Goal: Task Accomplishment & Management: Manage account settings

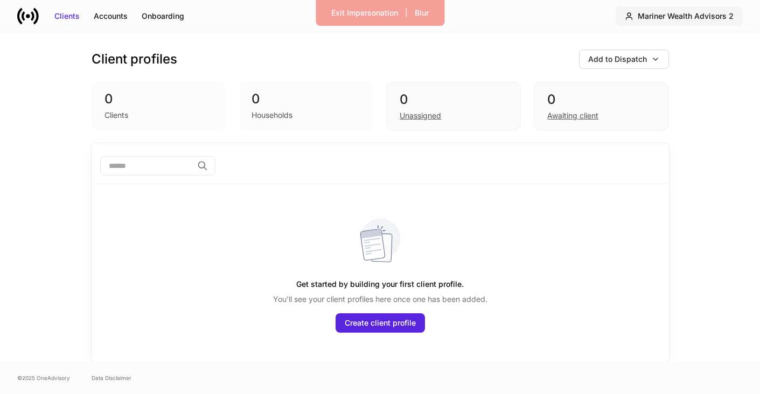
click at [705, 15] on div "Mariner Wealth Advisors 2" at bounding box center [686, 16] width 96 height 11
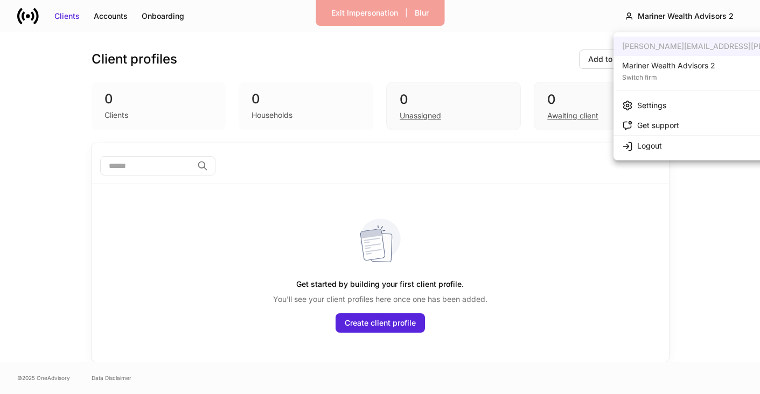
click at [663, 64] on div "Mariner Wealth Advisors 2" at bounding box center [668, 65] width 93 height 11
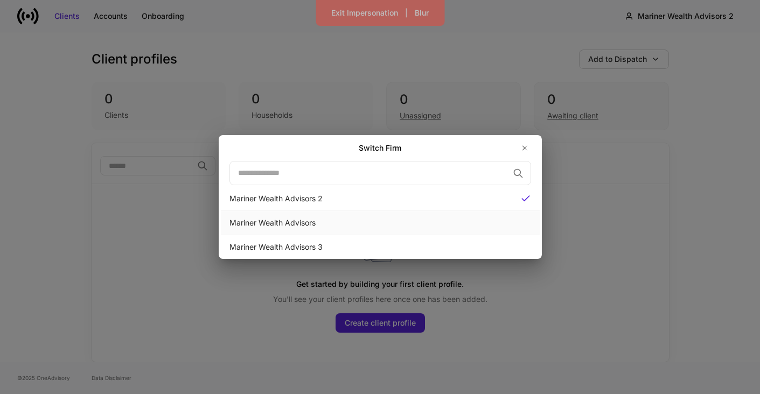
click at [362, 218] on div "Mariner Wealth Advisors" at bounding box center [380, 223] width 302 height 11
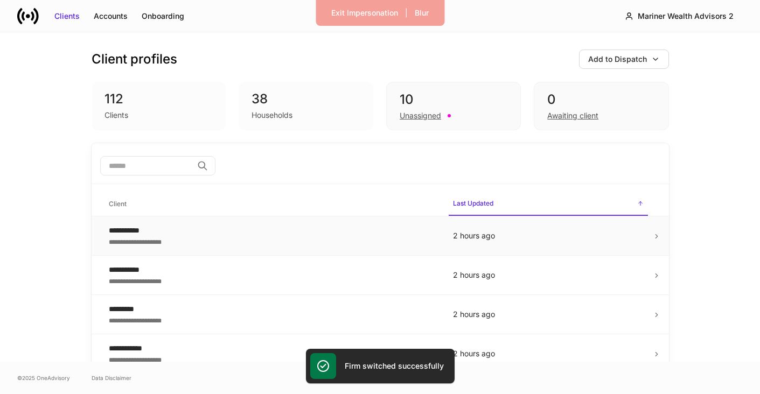
click at [212, 233] on div "**********" at bounding box center [281, 230] width 344 height 11
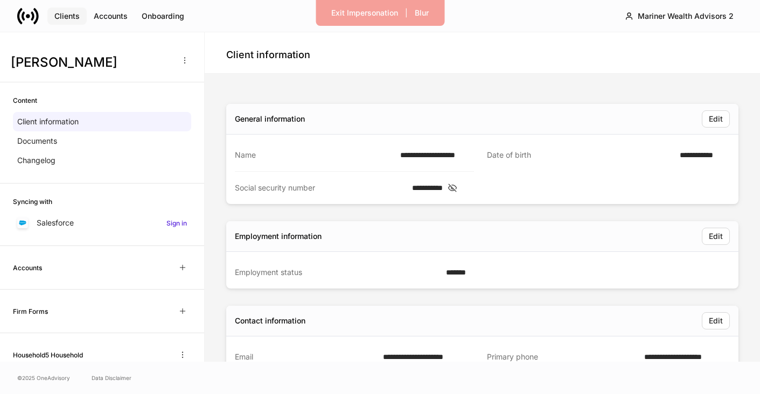
click at [64, 19] on div "Clients" at bounding box center [66, 16] width 25 height 11
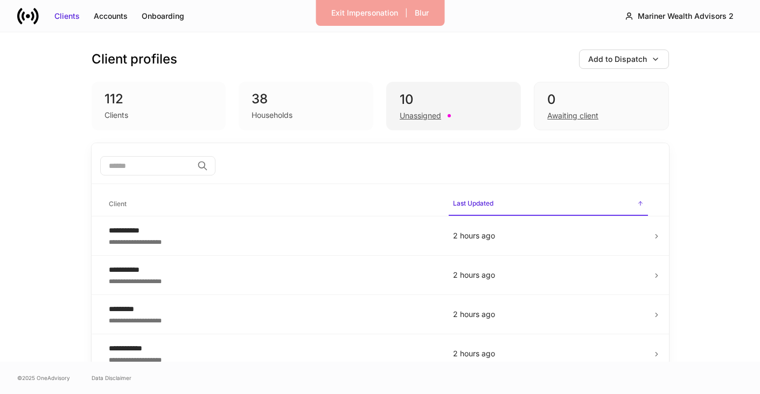
click at [405, 121] on div "10 Unassigned" at bounding box center [453, 106] width 135 height 48
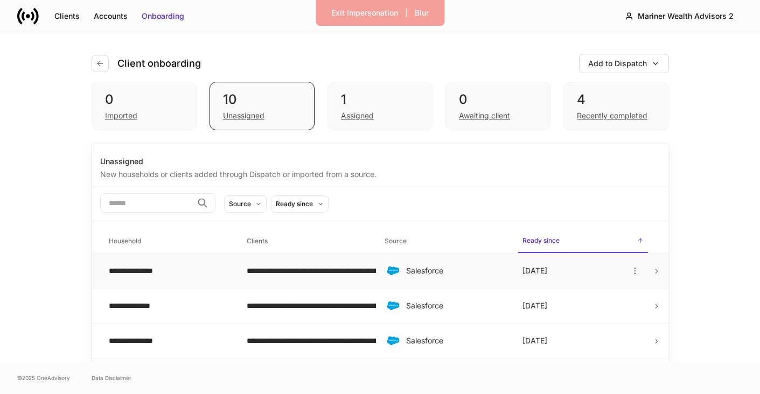
click at [295, 260] on td "**********" at bounding box center [307, 271] width 138 height 35
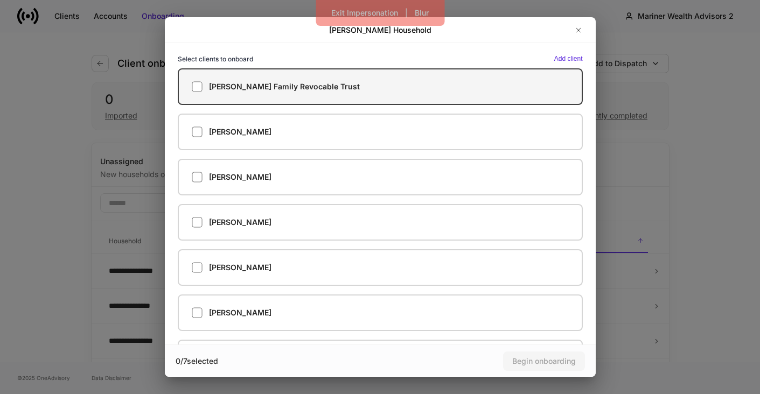
click at [543, 86] on div "[PERSON_NAME] Family Revocable Trust" at bounding box center [380, 86] width 377 height 11
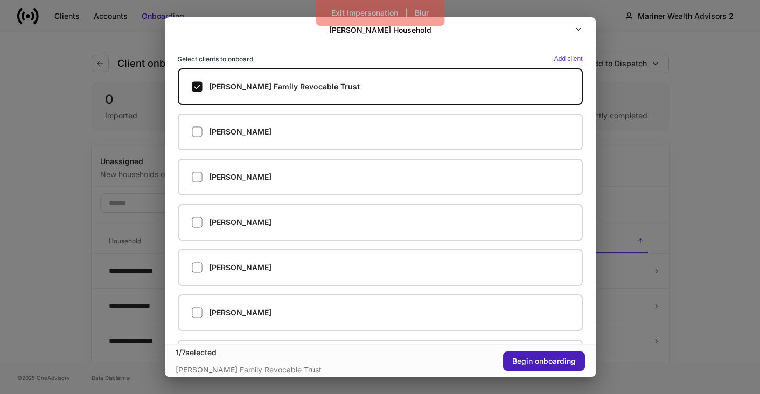
click at [552, 363] on div "Begin onboarding" at bounding box center [544, 361] width 64 height 11
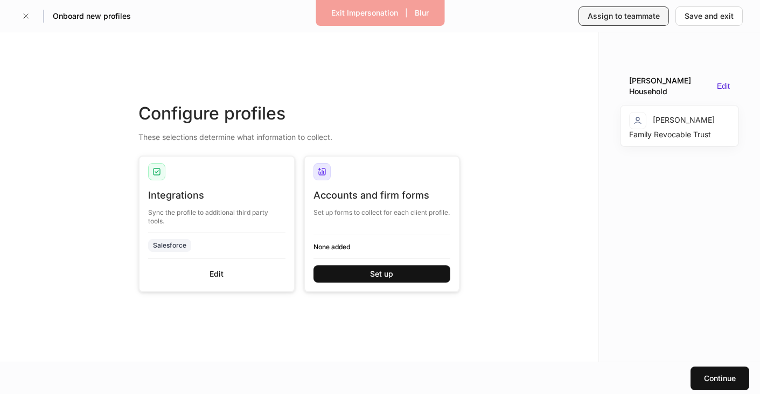
click at [631, 23] on button "Assign to teammate" at bounding box center [623, 15] width 90 height 19
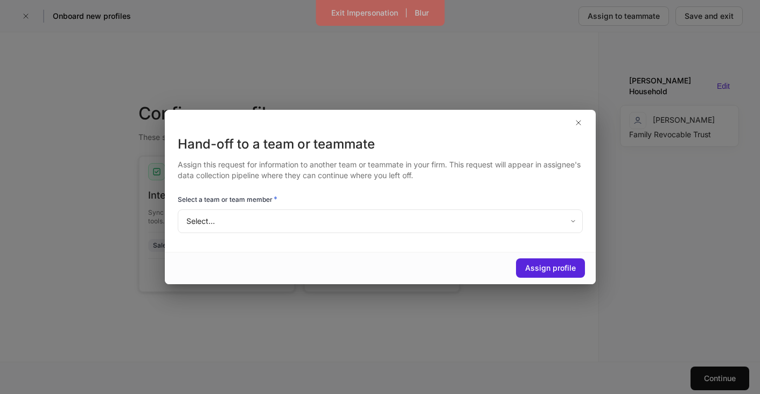
click at [327, 221] on body "Exit Impersonation | Blur Onboard new profiles Assign to teammate Save and exit…" at bounding box center [380, 197] width 760 height 394
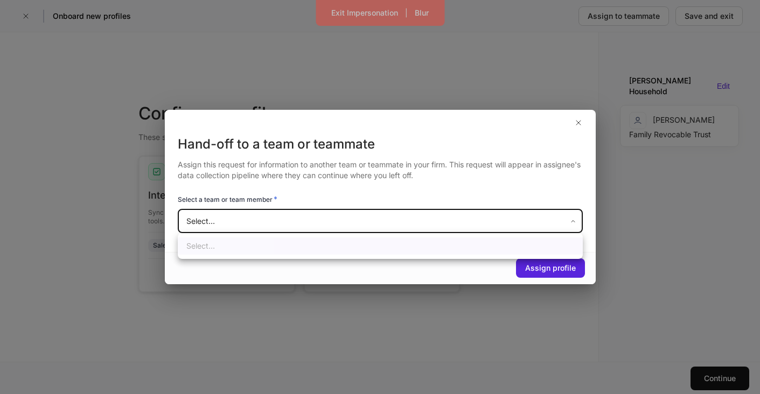
click at [327, 221] on div at bounding box center [380, 197] width 760 height 394
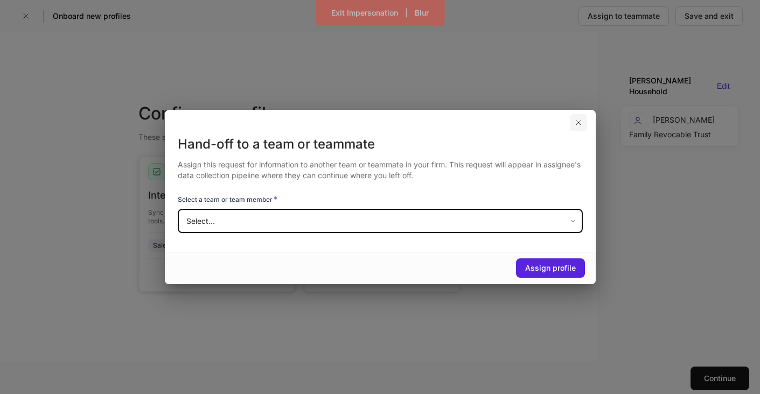
click at [577, 127] on icon "button" at bounding box center [578, 122] width 9 height 9
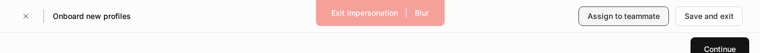
click at [626, 13] on div "Assign to teammate" at bounding box center [623, 16] width 72 height 11
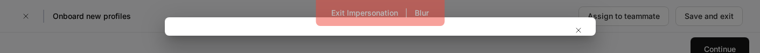
click at [646, 31] on div "Hand-off to a team or teammate Assign this request for information to another t…" at bounding box center [380, 26] width 760 height 53
click at [639, 17] on div "Hand-off to a team or teammate Assign this request for information to another t…" at bounding box center [380, 26] width 760 height 53
click at [576, 31] on icon "button" at bounding box center [578, 30] width 9 height 9
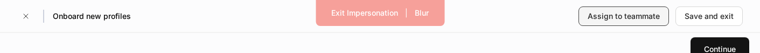
click at [624, 6] on button "Assign to teammate" at bounding box center [623, 15] width 90 height 19
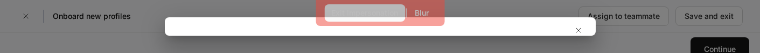
click at [377, 6] on button "Exit Impersonation" at bounding box center [364, 12] width 81 height 17
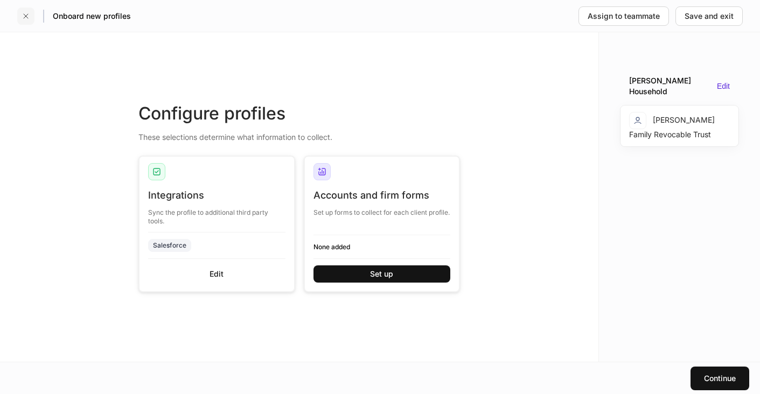
click at [26, 21] on button "button" at bounding box center [25, 16] width 17 height 17
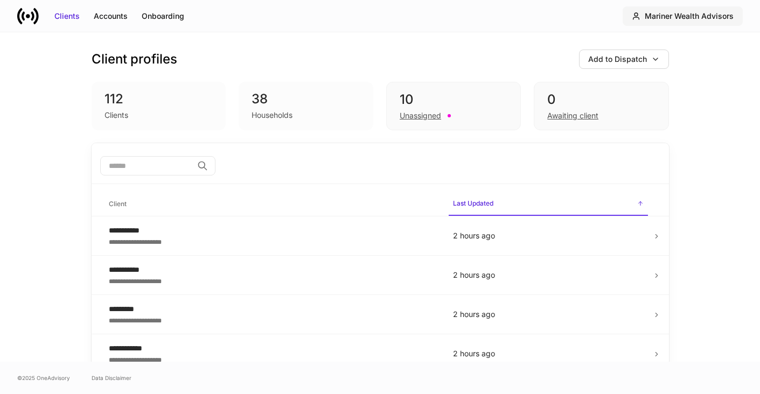
click at [706, 19] on div "Mariner Wealth Advisors" at bounding box center [689, 16] width 89 height 11
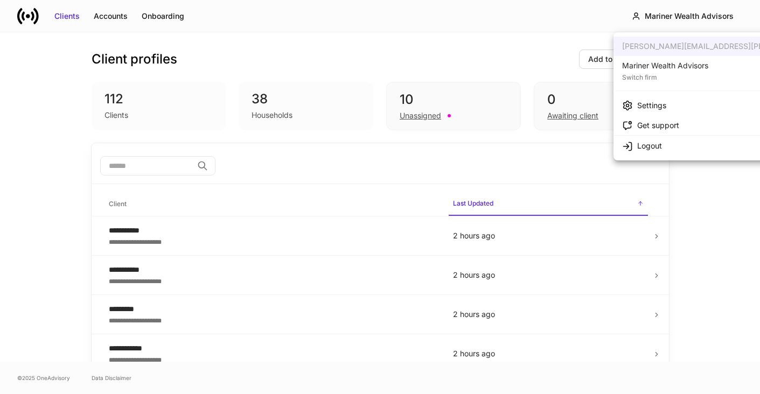
click at [634, 150] on div "Logout" at bounding box center [642, 145] width 40 height 11
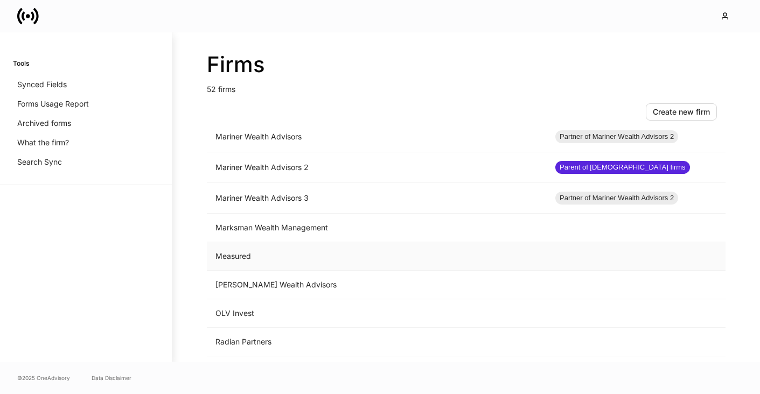
scroll to position [929, 0]
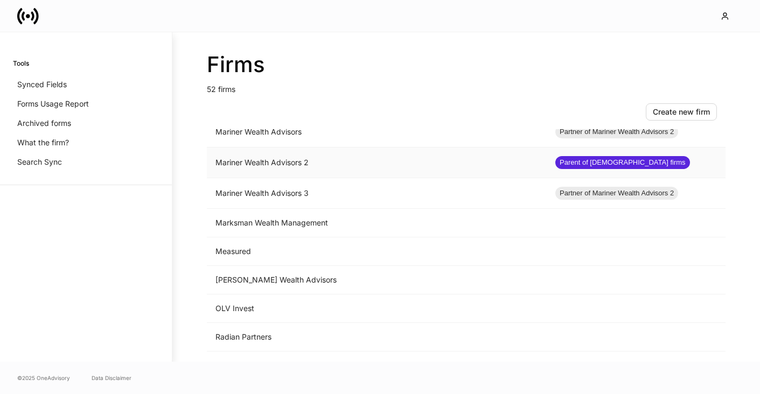
click at [262, 169] on td "Mariner Wealth Advisors 2" at bounding box center [377, 163] width 340 height 31
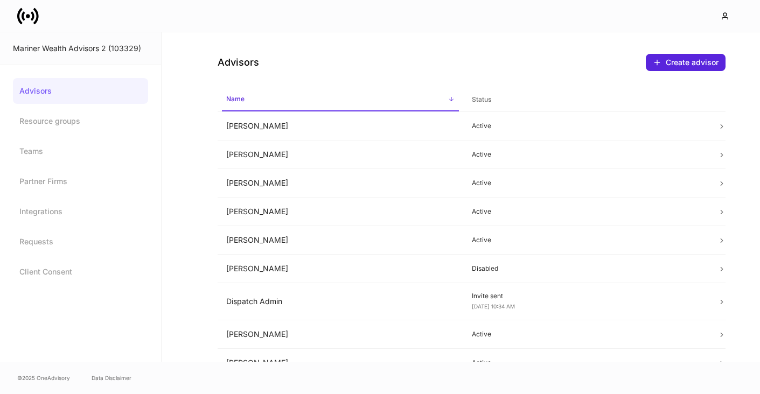
scroll to position [11, 0]
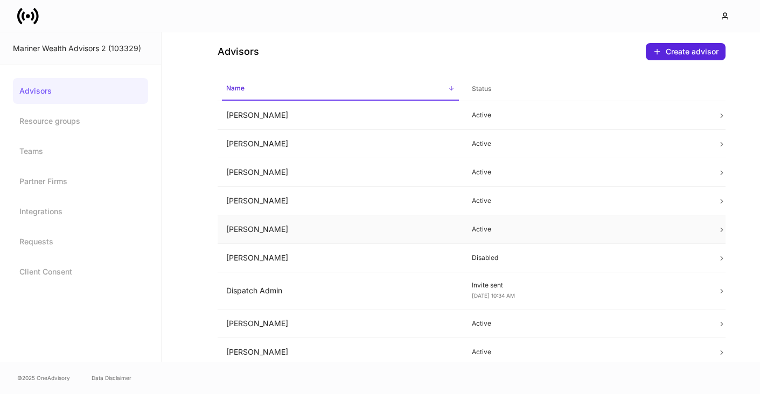
click at [245, 239] on td "Dan Cohen" at bounding box center [341, 229] width 246 height 29
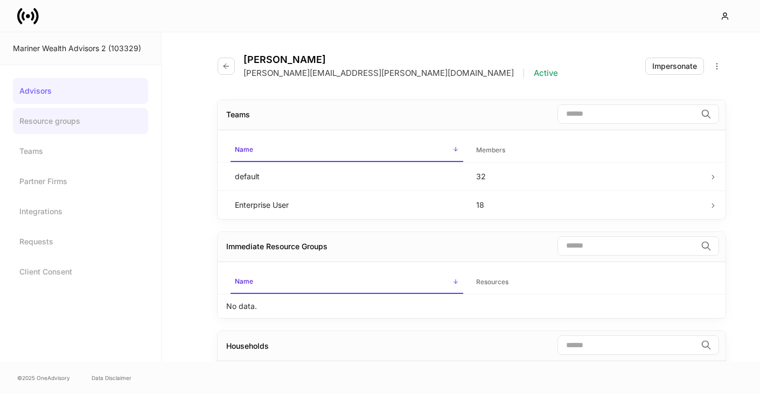
click at [71, 125] on link "Resource groups" at bounding box center [80, 121] width 135 height 26
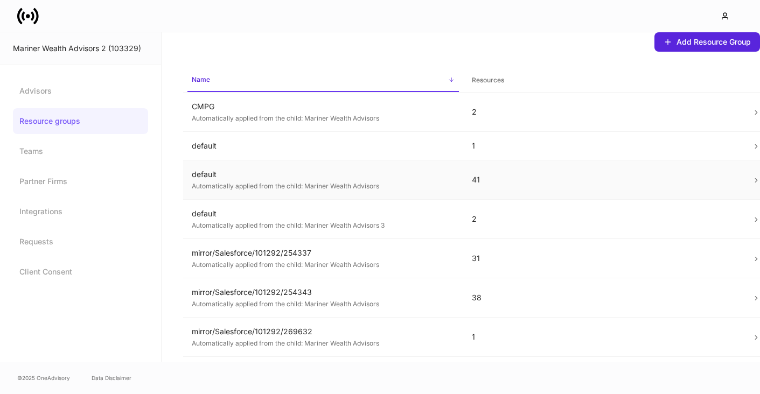
click at [318, 195] on td "default Automatically applied from the child: Mariner Wealth Advisors" at bounding box center [323, 179] width 280 height 39
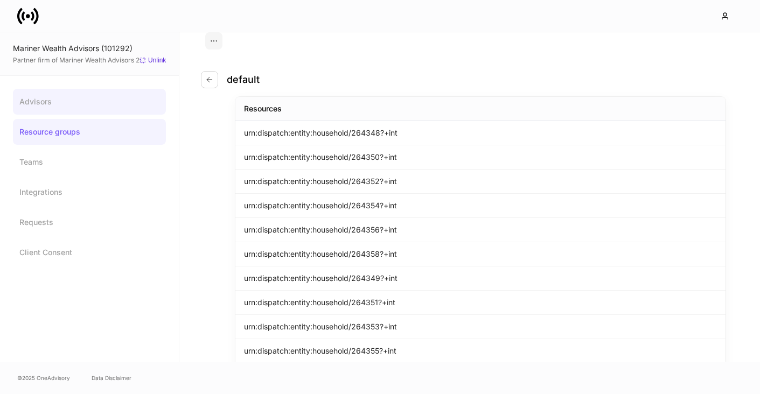
click at [48, 100] on link "Advisors" at bounding box center [89, 102] width 153 height 26
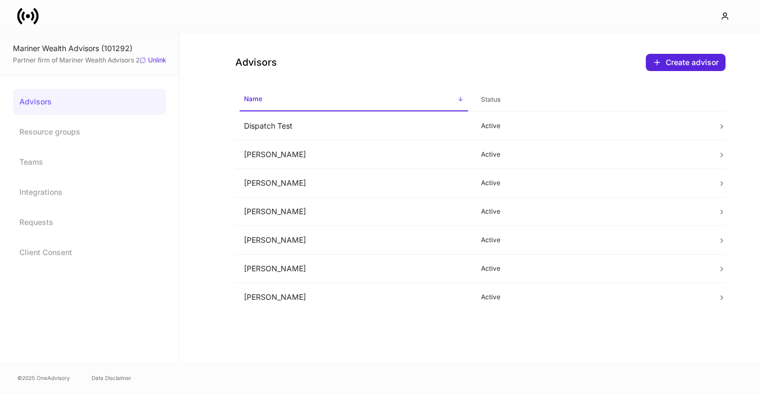
click at [35, 21] on icon at bounding box center [35, 16] width 5 height 16
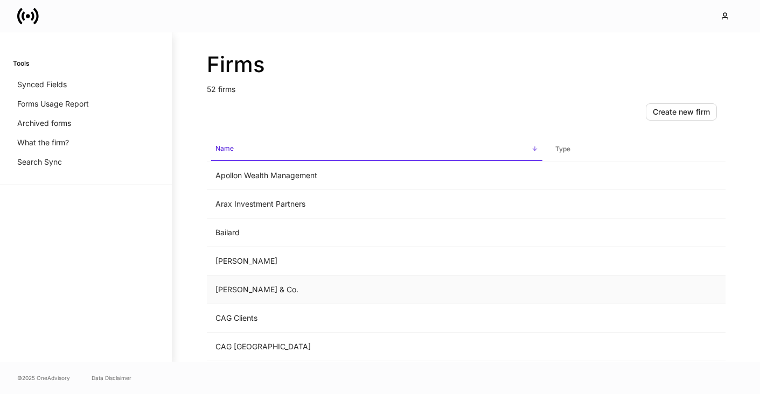
scroll to position [853, 0]
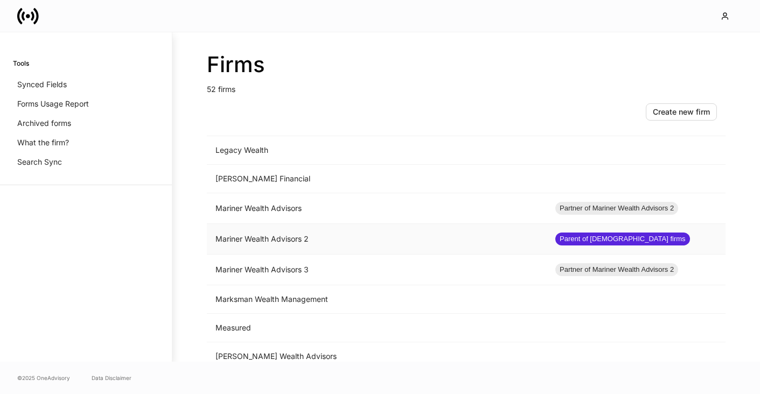
click at [255, 241] on td "Mariner Wealth Advisors 2" at bounding box center [377, 239] width 340 height 31
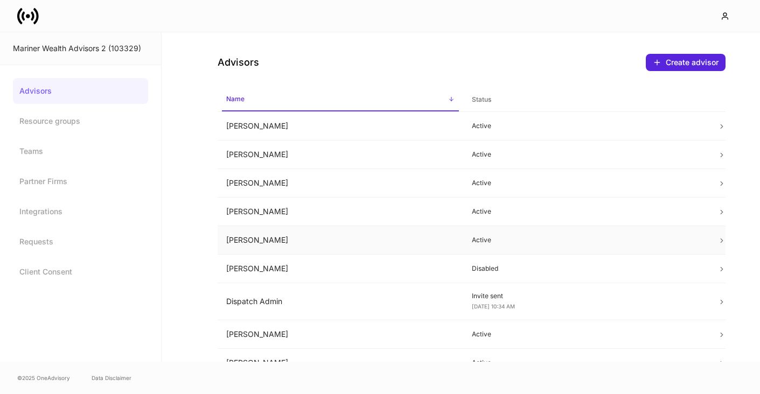
click at [256, 235] on td "Dan Cohen" at bounding box center [341, 240] width 246 height 29
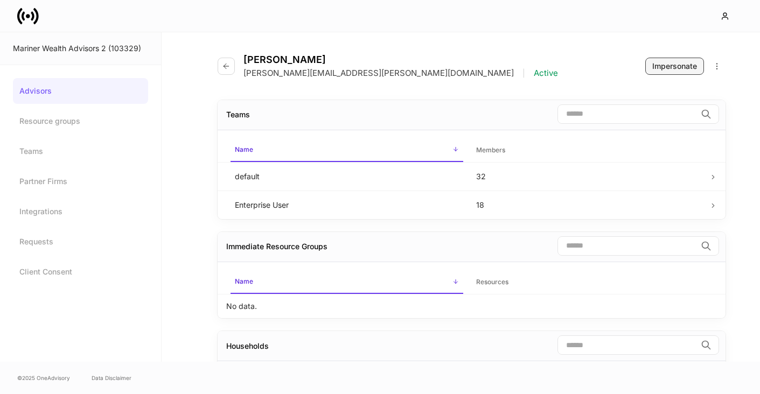
click at [662, 67] on div "Impersonate" at bounding box center [674, 66] width 45 height 11
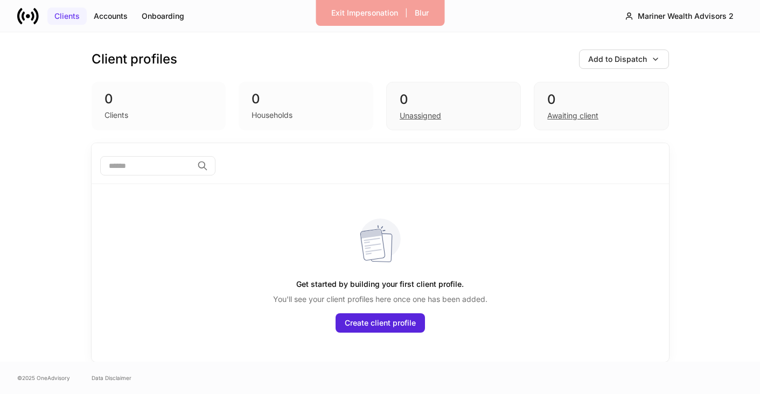
click at [69, 20] on div "Clients" at bounding box center [66, 16] width 25 height 11
click at [128, 20] on button "Accounts" at bounding box center [111, 16] width 48 height 17
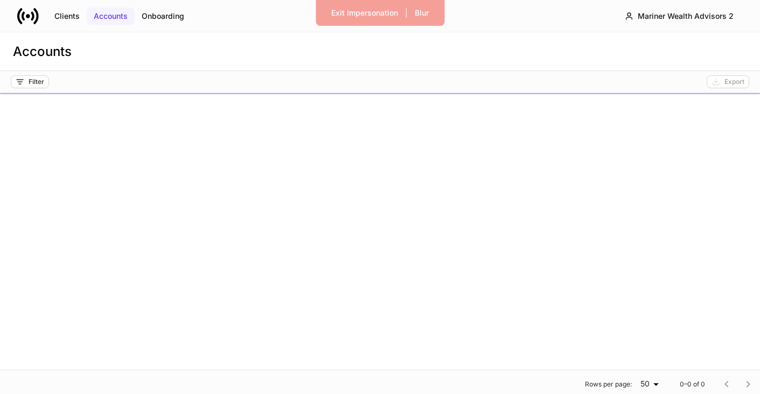
click at [128, 20] on button "Accounts" at bounding box center [111, 16] width 48 height 17
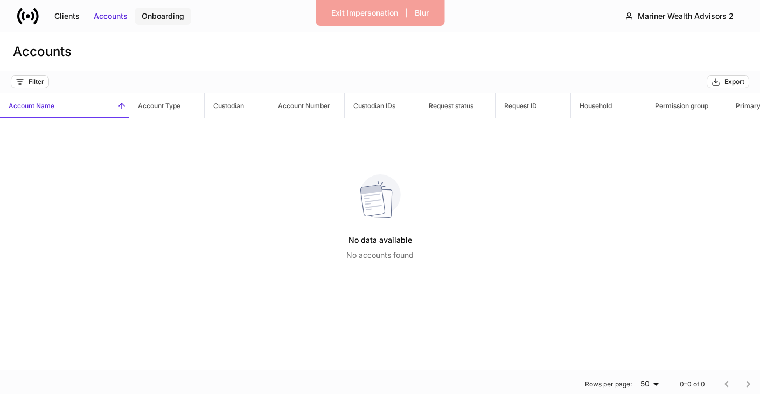
click at [152, 20] on div "Onboarding" at bounding box center [163, 16] width 43 height 11
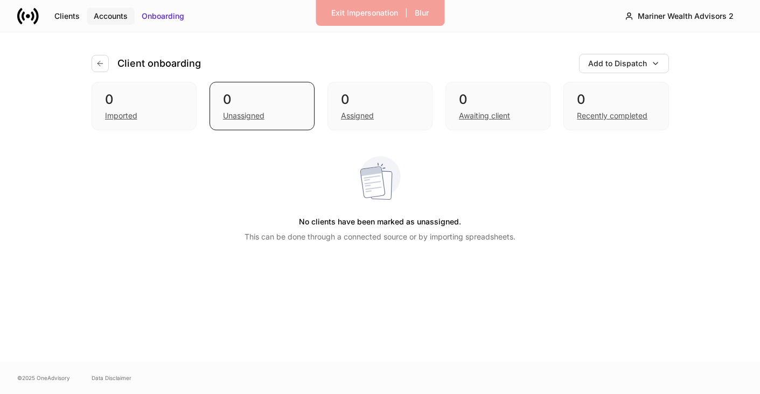
click at [95, 17] on div "Accounts" at bounding box center [111, 16] width 34 height 11
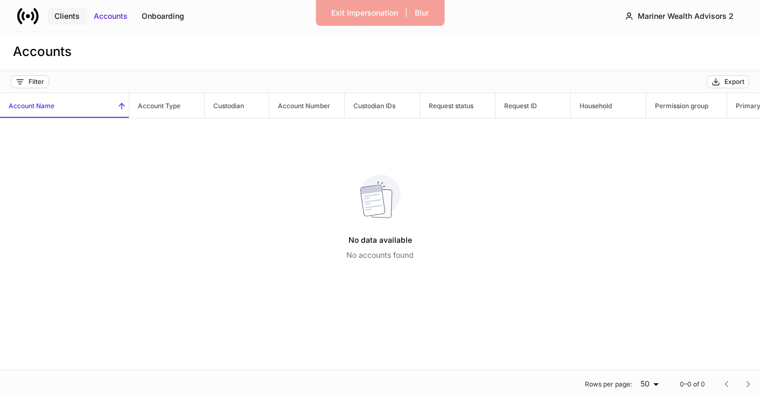
click at [50, 13] on button "Clients" at bounding box center [66, 16] width 39 height 17
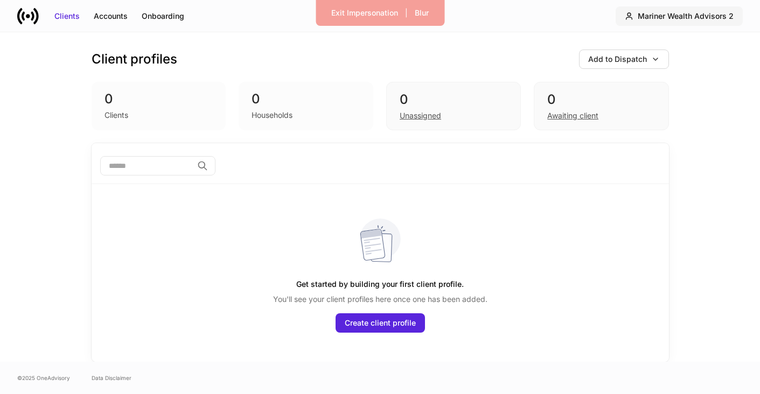
click at [656, 16] on div "Mariner Wealth Advisors 2" at bounding box center [686, 16] width 96 height 11
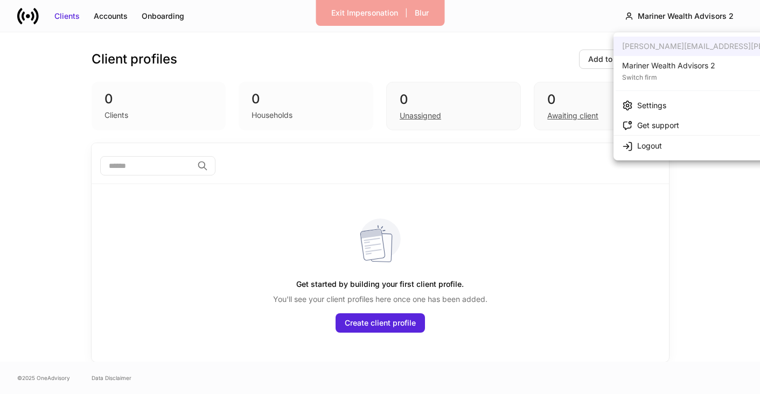
click at [656, 78] on div "Switch firm" at bounding box center [668, 76] width 93 height 11
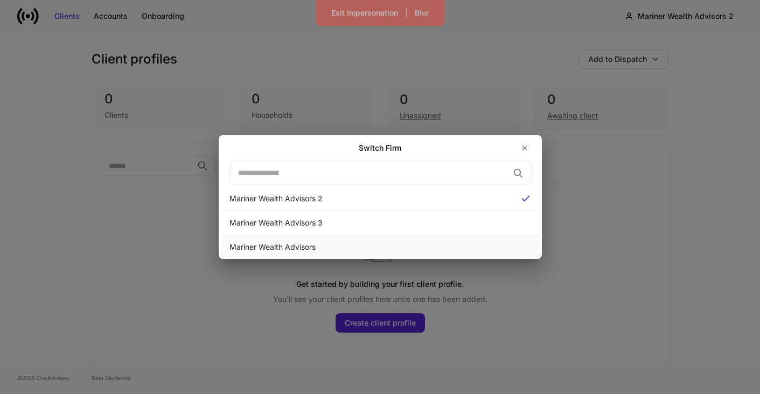
click at [332, 237] on div "Mariner Wealth Advisors" at bounding box center [380, 247] width 319 height 24
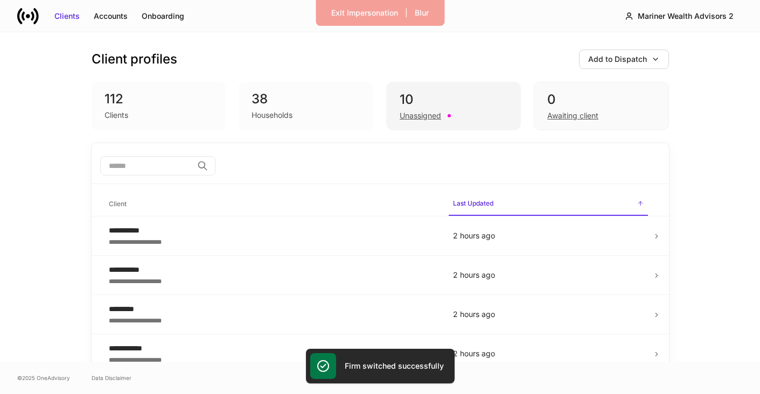
click at [446, 124] on div "10 Unassigned" at bounding box center [453, 106] width 135 height 48
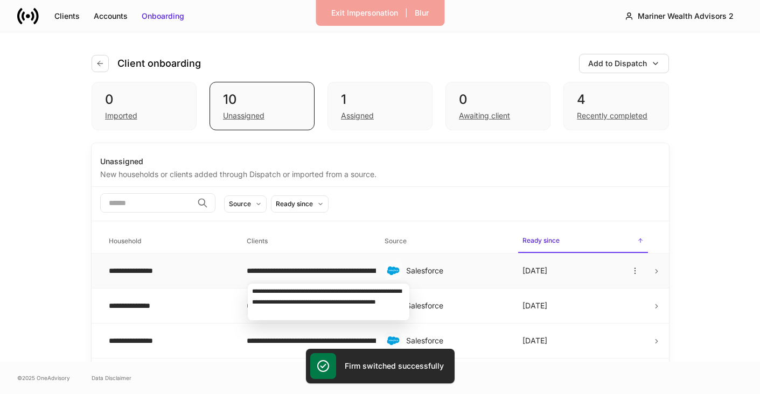
click at [302, 274] on div "**********" at bounding box center [307, 270] width 121 height 11
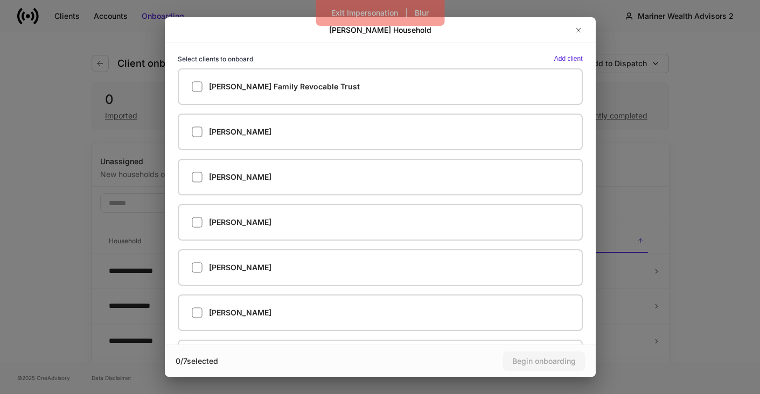
click at [316, 106] on div "[PERSON_NAME]" at bounding box center [376, 127] width 414 height 45
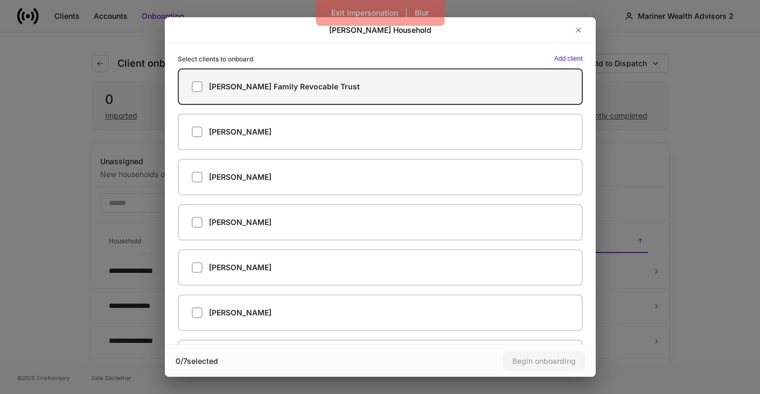
click at [304, 84] on h5 "[PERSON_NAME] Family Revocable Trust" at bounding box center [284, 86] width 151 height 11
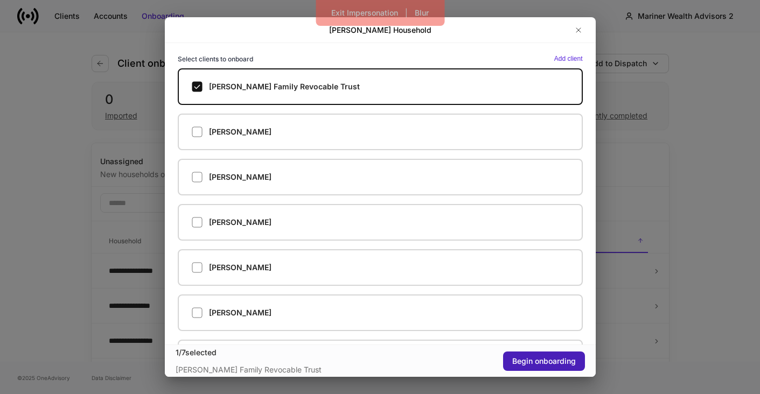
click at [539, 355] on button "Begin onboarding" at bounding box center [544, 361] width 82 height 19
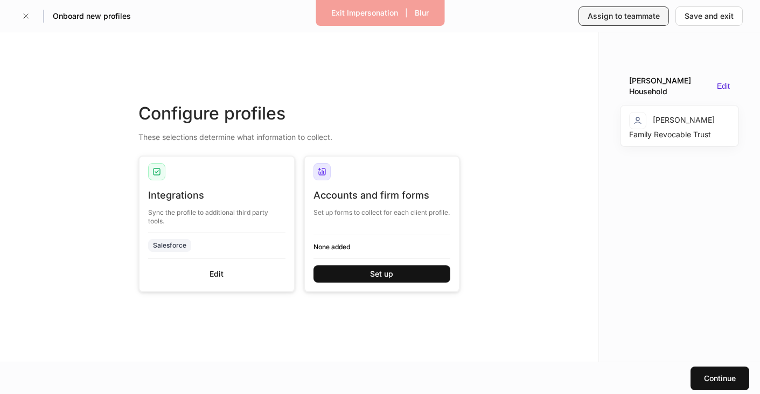
click at [636, 15] on div "Assign to teammate" at bounding box center [623, 16] width 72 height 11
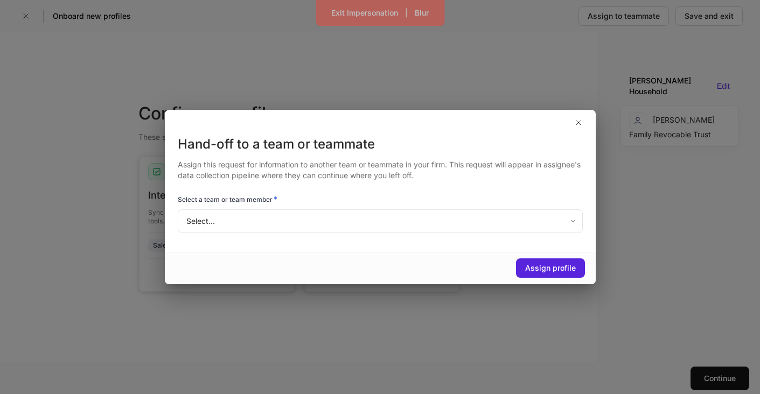
click at [508, 230] on body "Exit Impersonation | Blur Onboard new profiles Assign to teammate Save and exit…" at bounding box center [380, 197] width 760 height 394
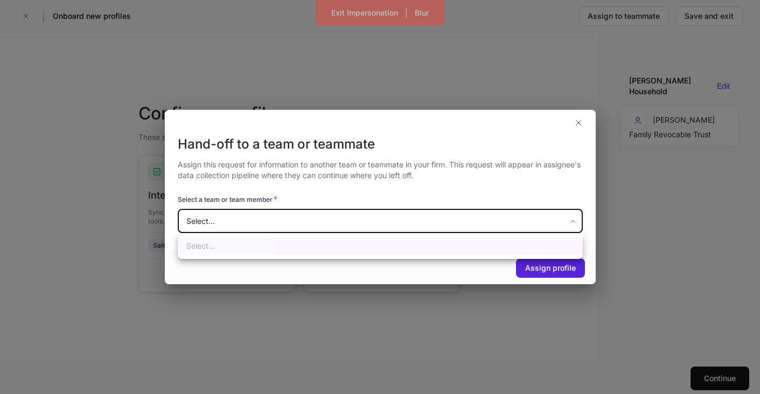
click at [508, 230] on div at bounding box center [380, 197] width 760 height 394
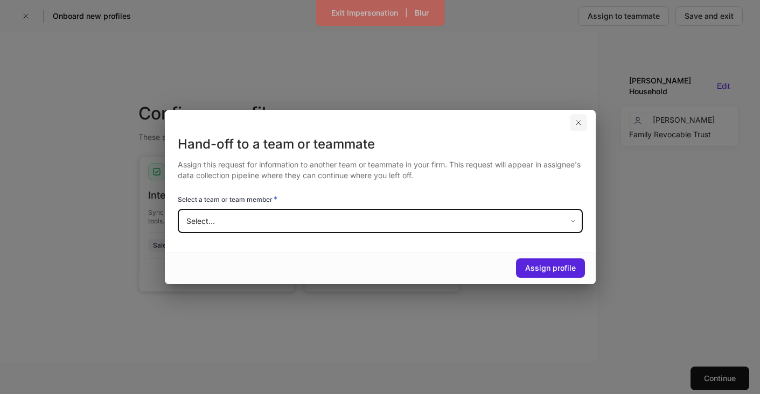
click at [570, 117] on button "button" at bounding box center [578, 122] width 17 height 17
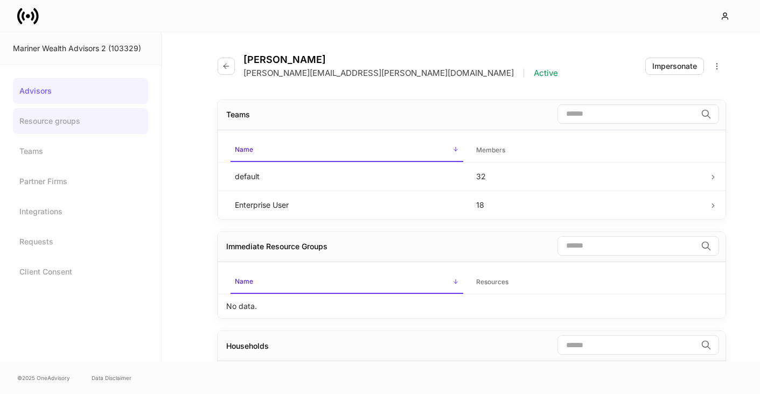
click at [102, 117] on link "Resource groups" at bounding box center [80, 121] width 135 height 26
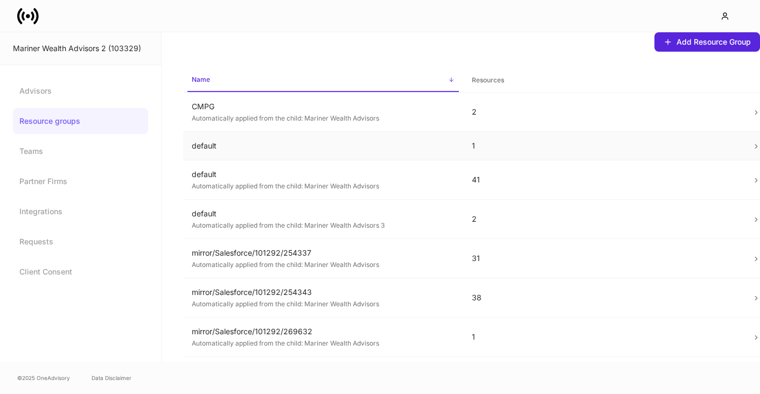
click at [302, 152] on td "default" at bounding box center [323, 146] width 280 height 29
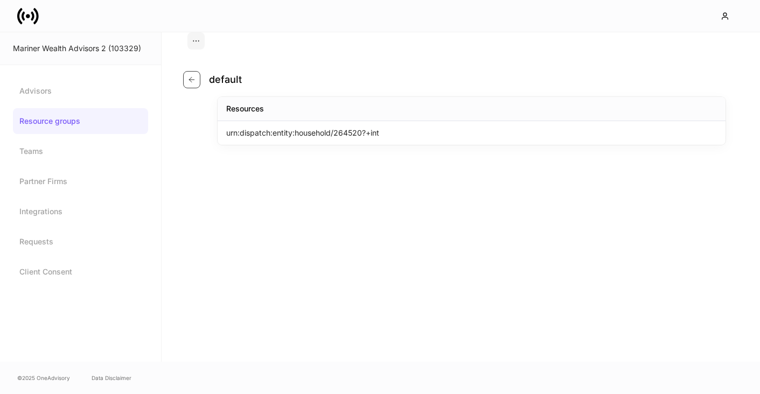
click at [191, 78] on icon "button" at bounding box center [191, 79] width 9 height 9
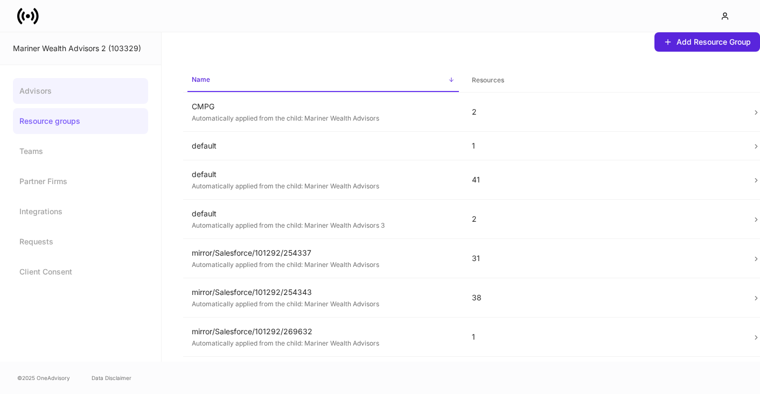
click at [33, 102] on link "Advisors" at bounding box center [80, 91] width 135 height 26
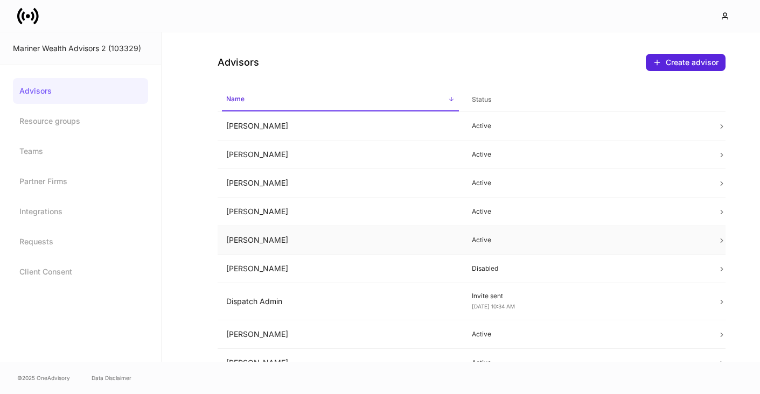
click at [264, 249] on td "[PERSON_NAME]" at bounding box center [341, 240] width 246 height 29
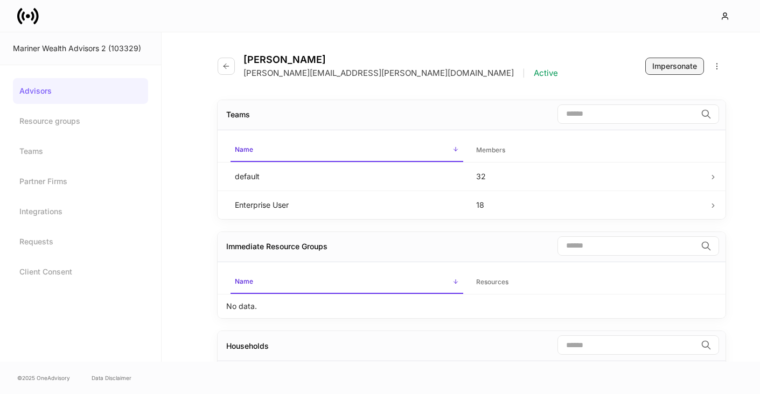
click at [680, 62] on div "Impersonate" at bounding box center [674, 66] width 45 height 11
click at [44, 121] on link "Resource groups" at bounding box center [80, 121] width 135 height 26
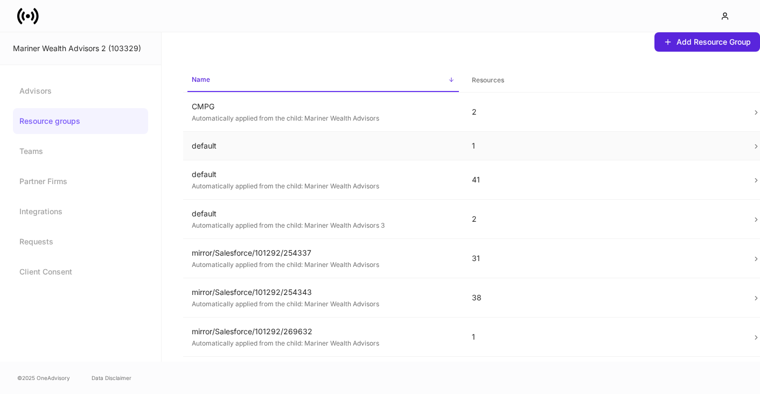
click at [214, 152] on td "default" at bounding box center [323, 146] width 280 height 29
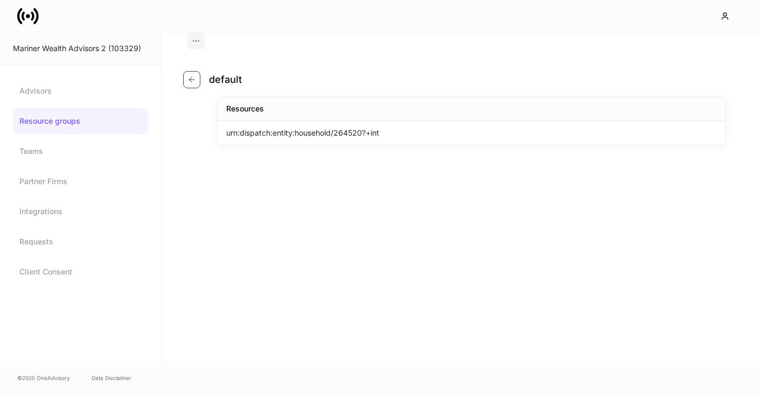
click at [187, 76] on button "button" at bounding box center [191, 79] width 17 height 17
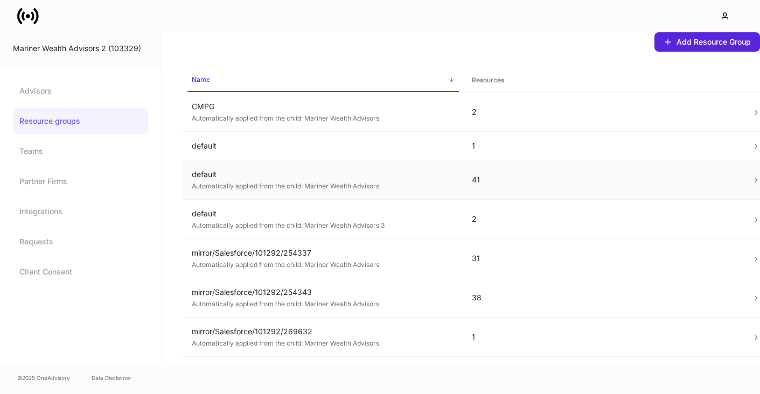
click at [243, 165] on td "default Automatically applied from the child: Mariner Wealth Advisors" at bounding box center [323, 179] width 280 height 39
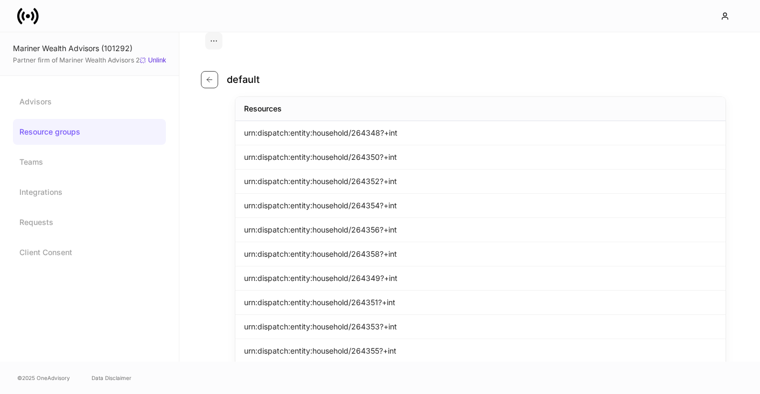
click at [217, 82] on button "button" at bounding box center [209, 79] width 17 height 17
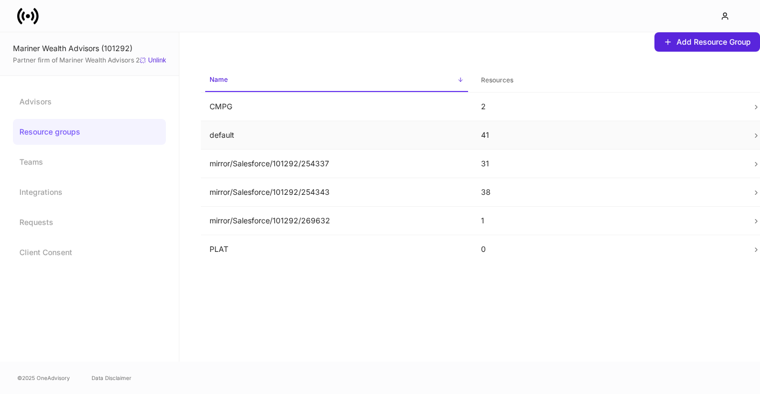
click at [211, 122] on td "default" at bounding box center [336, 135] width 271 height 29
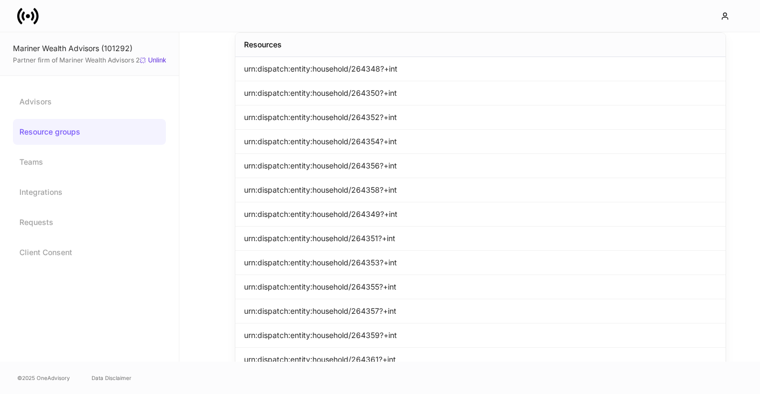
scroll to position [66, 0]
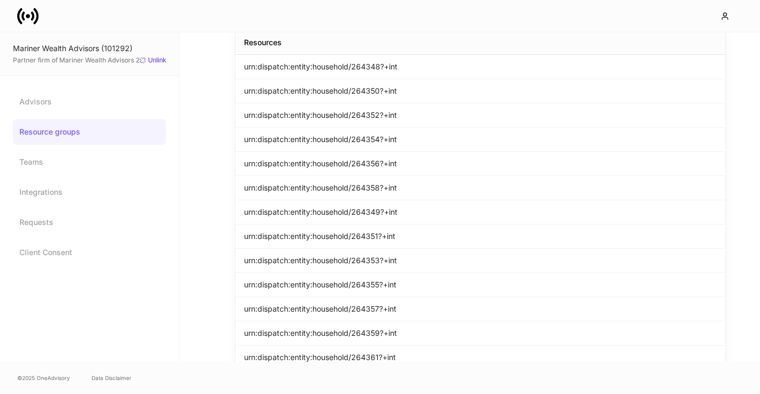
click at [330, 356] on p "urn:dispatch:entity:household/264361?+int" at bounding box center [320, 357] width 152 height 11
click at [305, 69] on p "urn:dispatch:entity:household/264348?+int" at bounding box center [320, 66] width 153 height 11
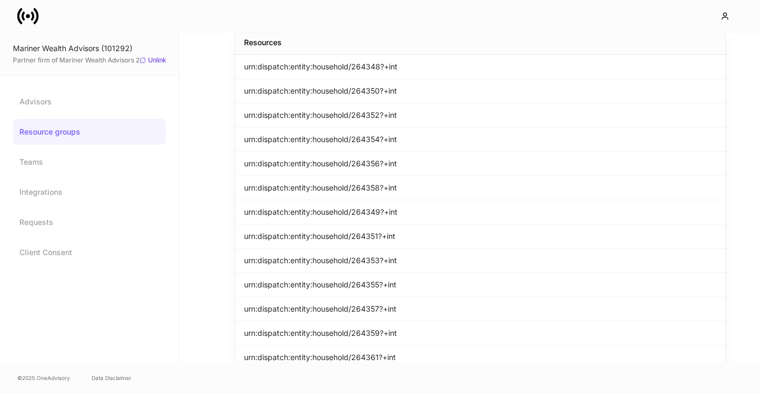
click at [305, 69] on p "urn:dispatch:entity:household/264348?+int" at bounding box center [320, 66] width 153 height 11
click at [75, 104] on link "Advisors" at bounding box center [89, 102] width 153 height 26
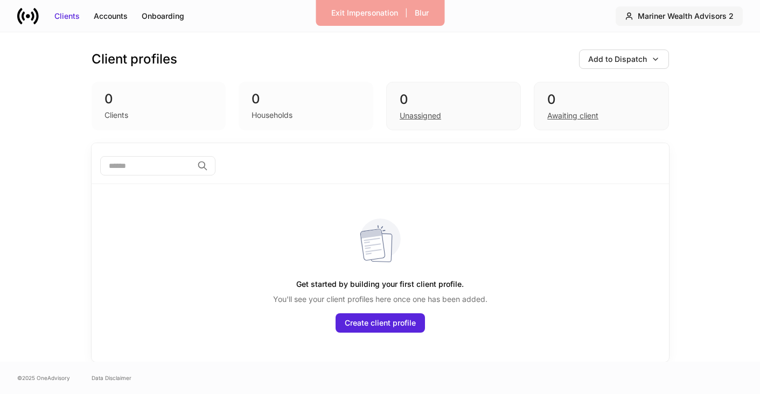
click at [726, 20] on div "Mariner Wealth Advisors 2" at bounding box center [686, 16] width 96 height 11
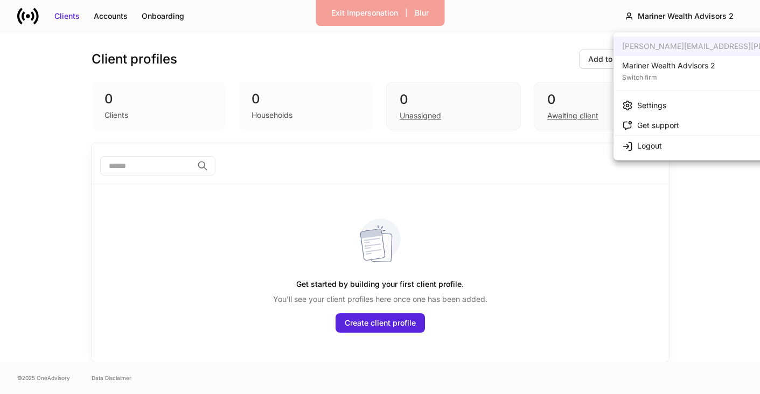
click at [688, 67] on div "Mariner Wealth Advisors 2" at bounding box center [668, 65] width 93 height 11
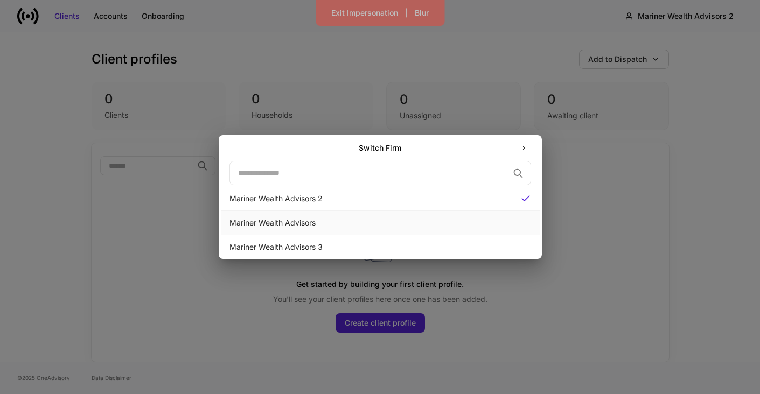
click at [417, 212] on div "Mariner Wealth Advisors" at bounding box center [380, 223] width 319 height 24
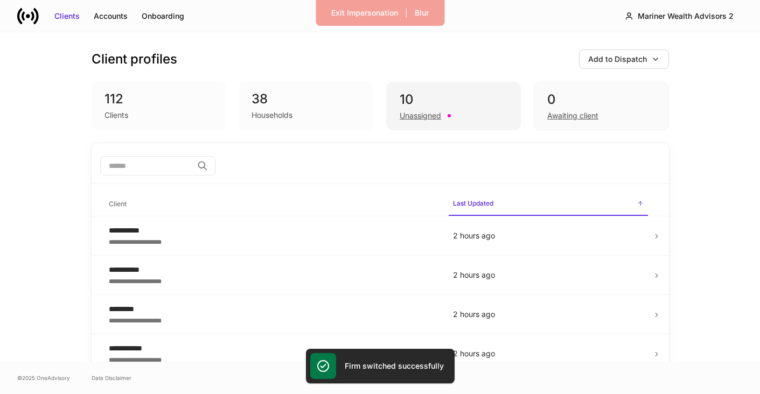
click at [446, 106] on div "10" at bounding box center [454, 99] width 108 height 17
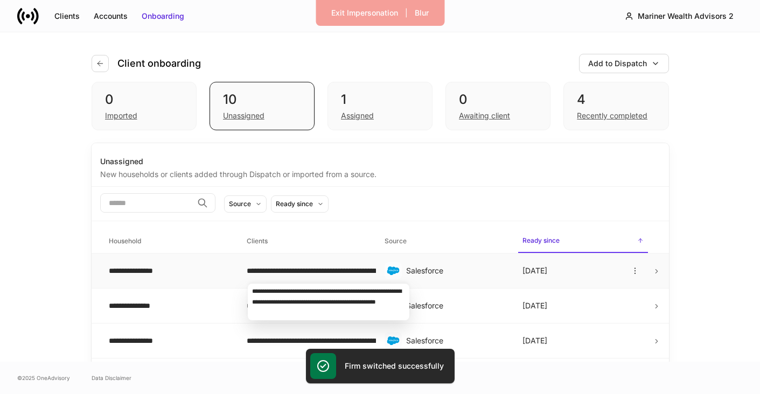
click at [303, 271] on div "**********" at bounding box center [307, 270] width 121 height 11
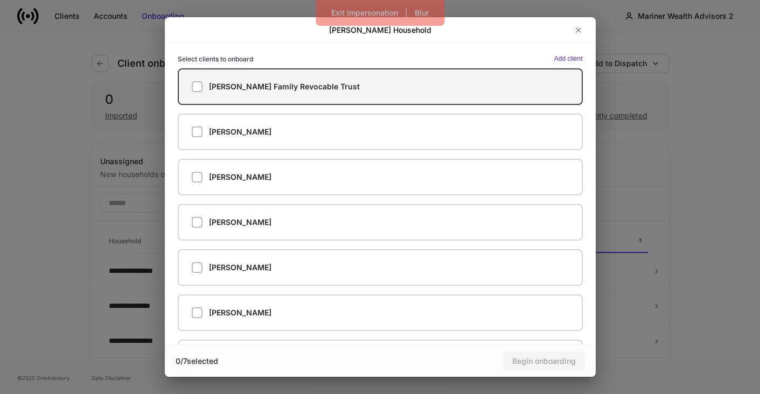
click at [289, 81] on label "[PERSON_NAME] Family Revocable Trust" at bounding box center [380, 86] width 405 height 37
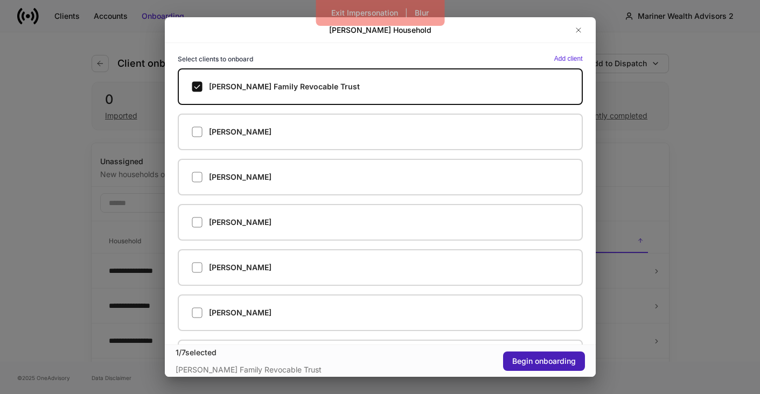
click at [552, 356] on div "Begin onboarding" at bounding box center [544, 361] width 64 height 11
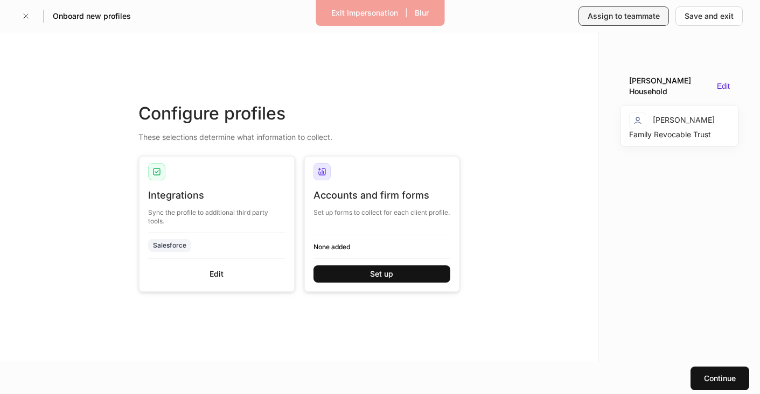
click at [627, 16] on div "Assign to teammate" at bounding box center [623, 16] width 72 height 11
